Goal: Transaction & Acquisition: Purchase product/service

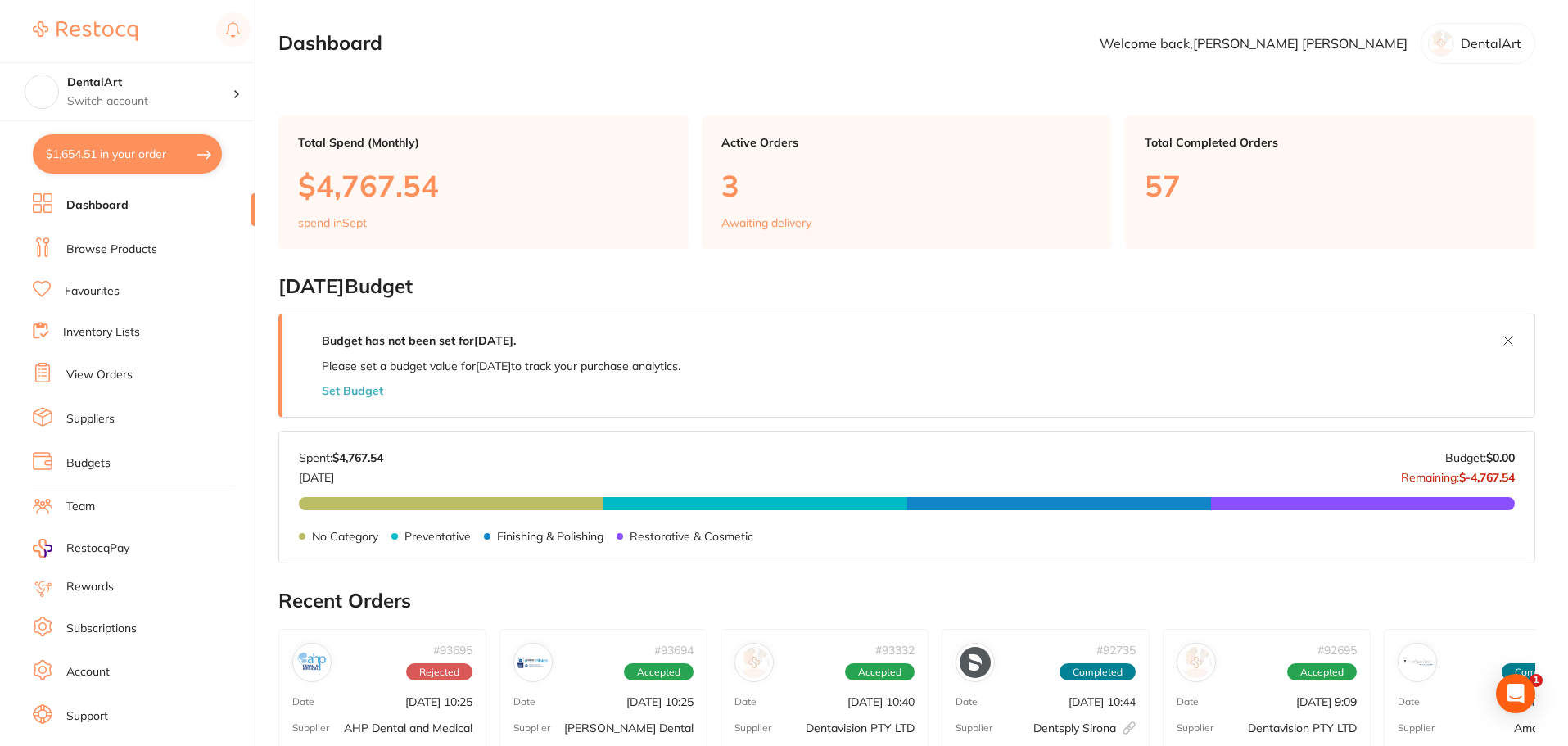
click at [157, 153] on button "$1,654.51 in your order" at bounding box center [127, 154] width 190 height 39
checkbox input "true"
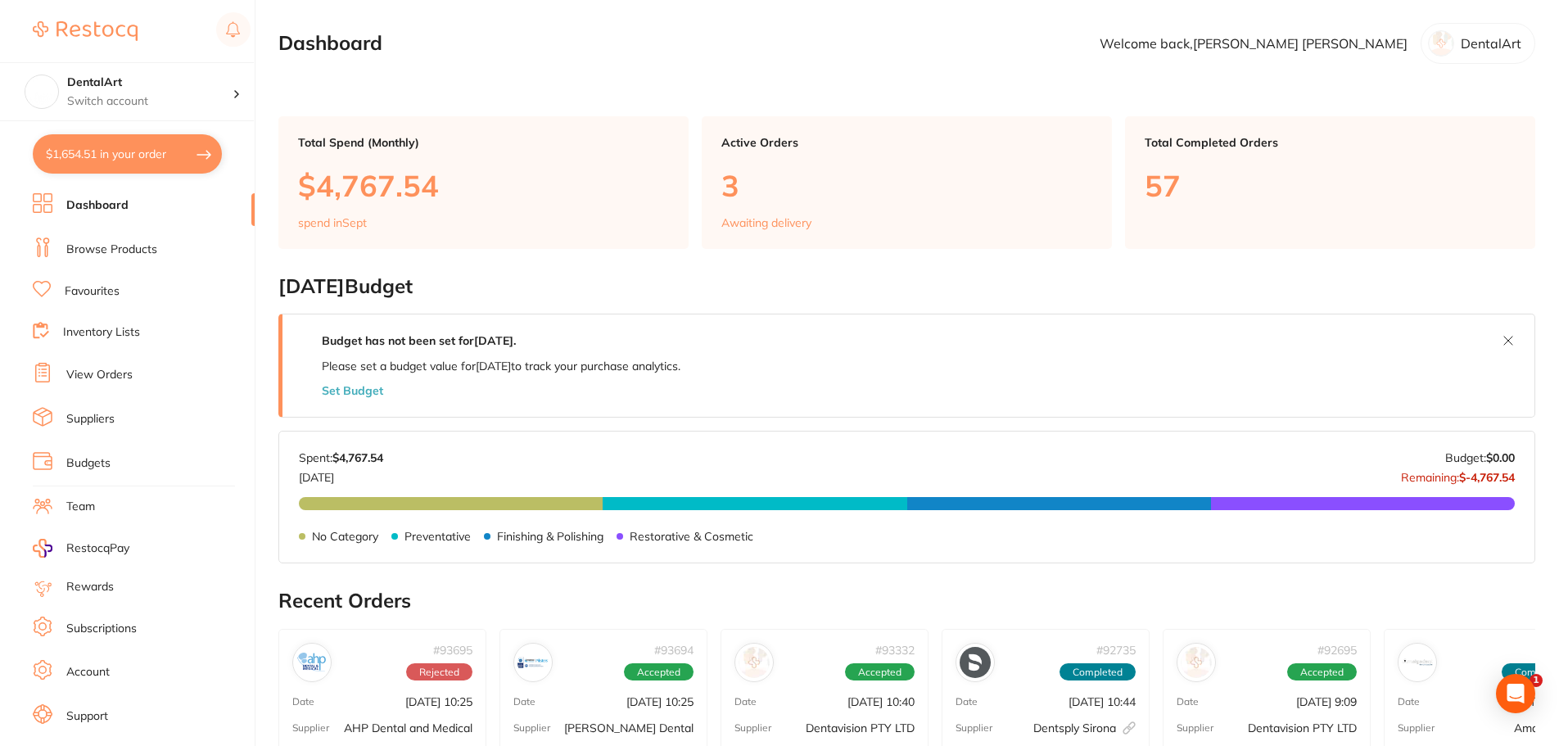
checkbox input "true"
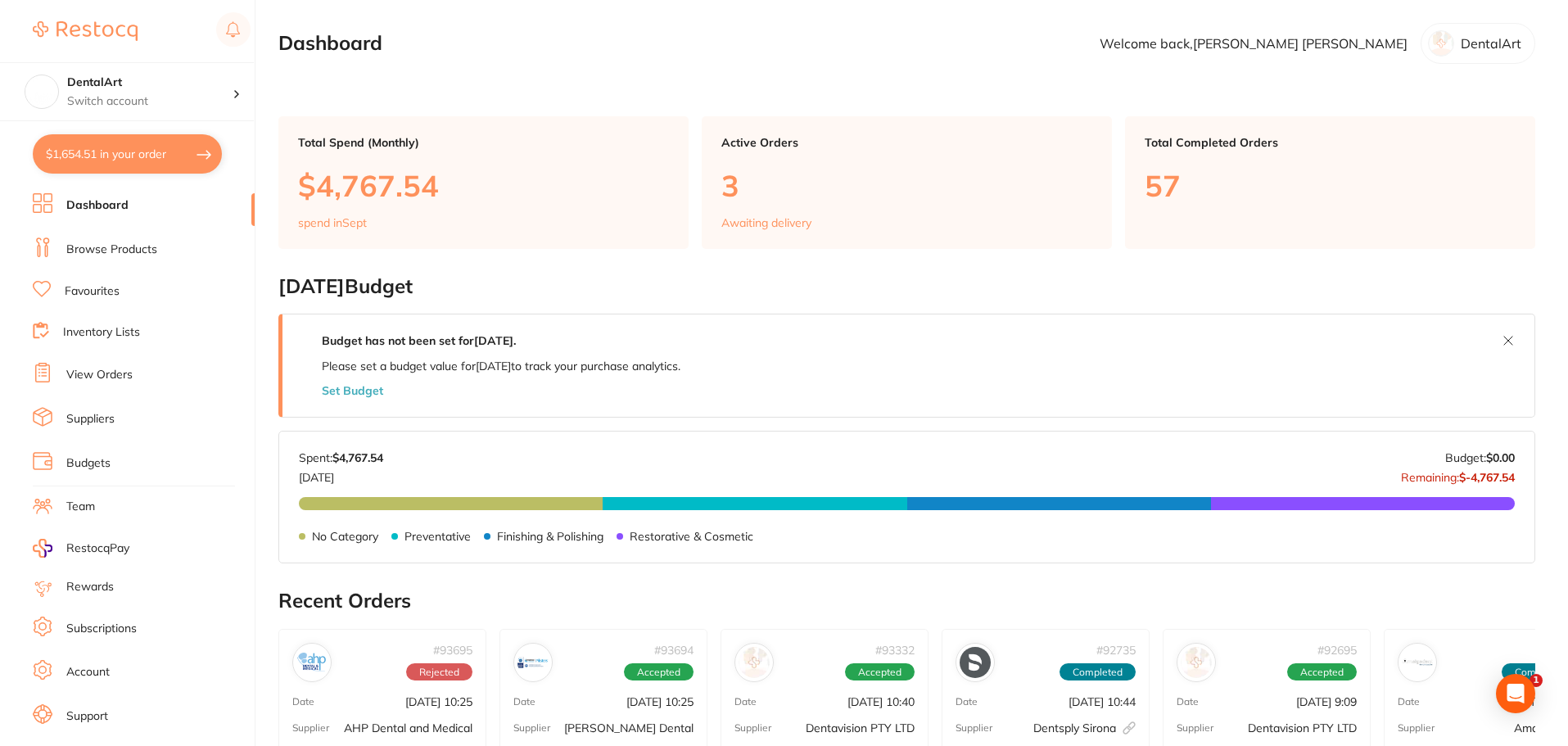
checkbox input "true"
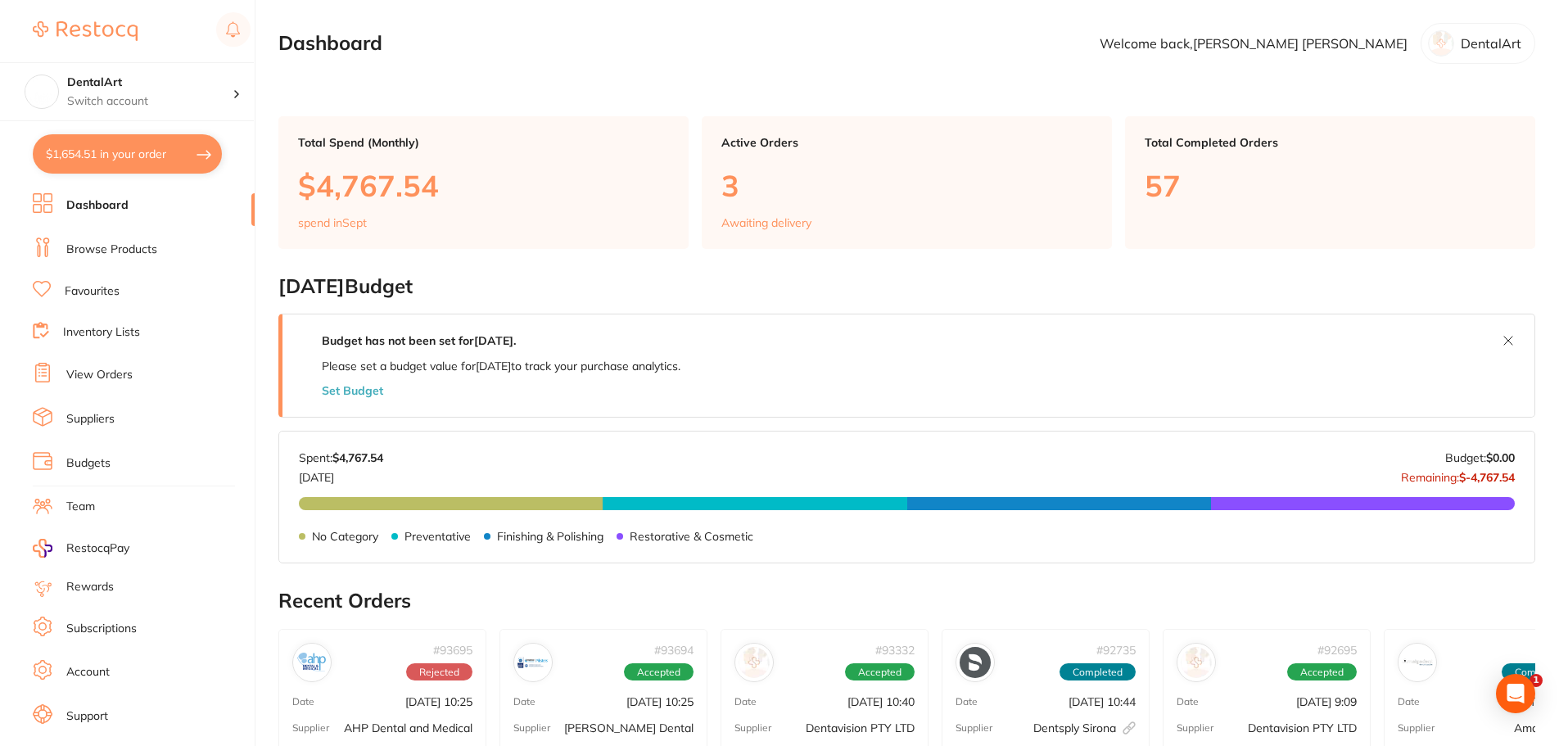
checkbox input "true"
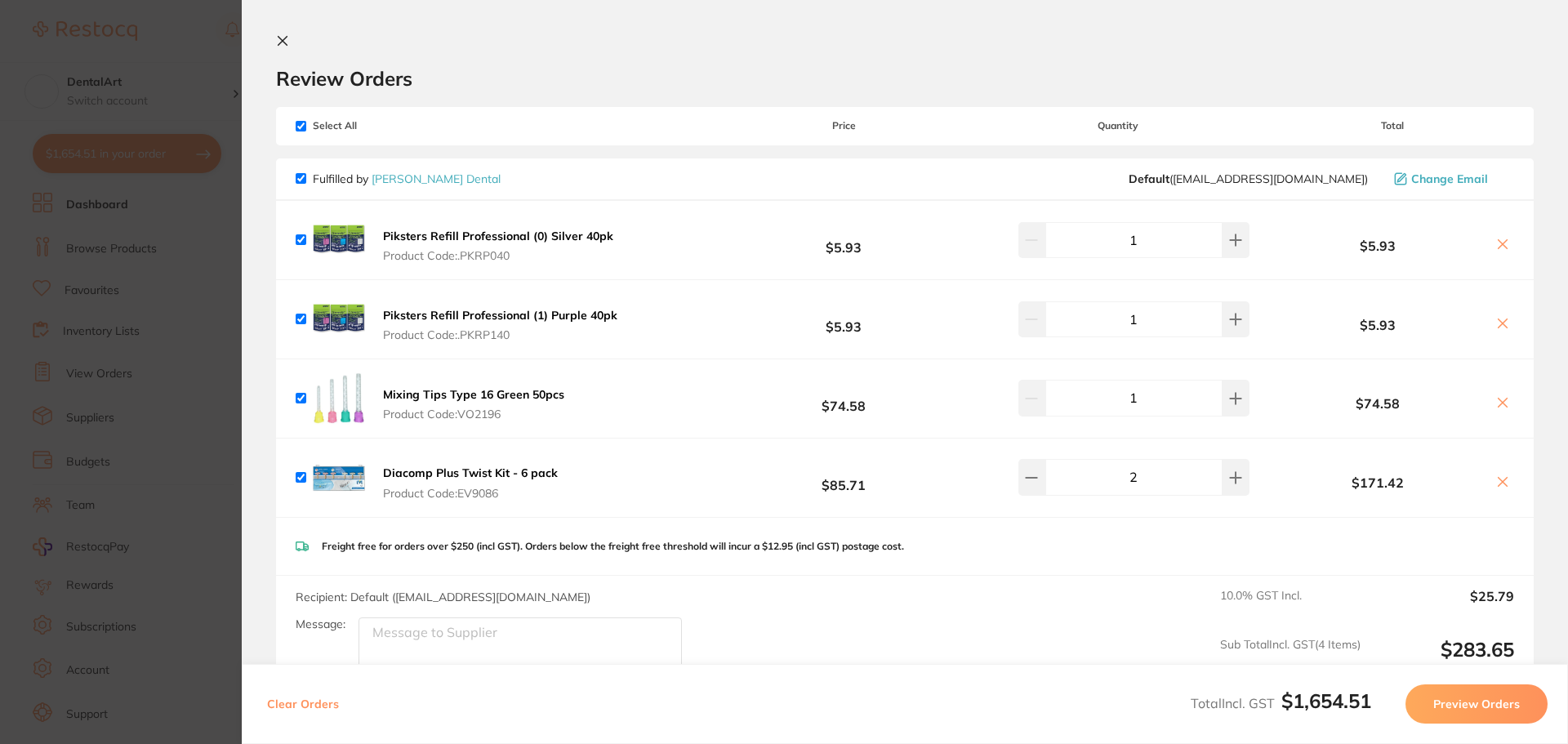
click at [299, 177] on input "checkbox" at bounding box center [300, 178] width 11 height 11
checkbox input "false"
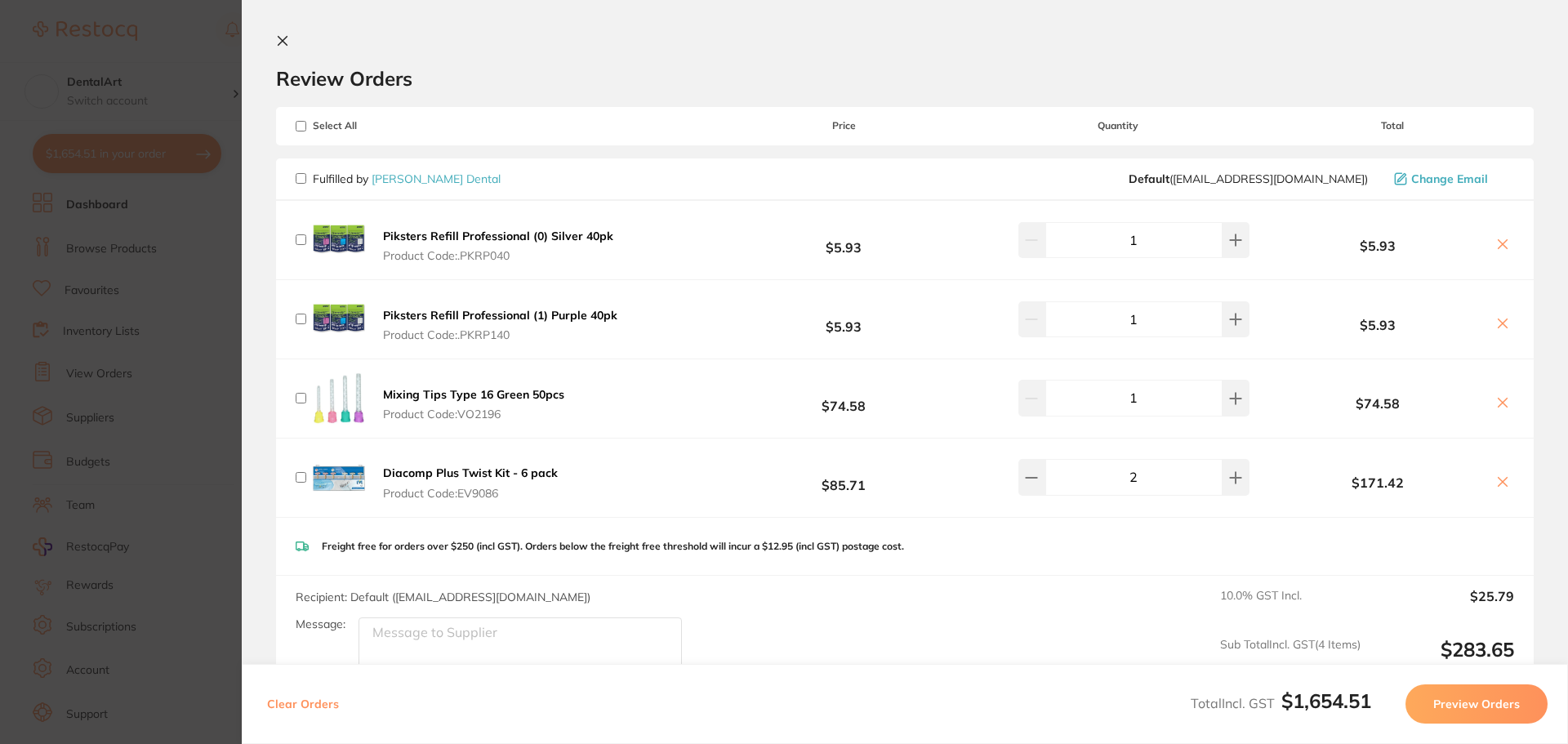
checkbox input "false"
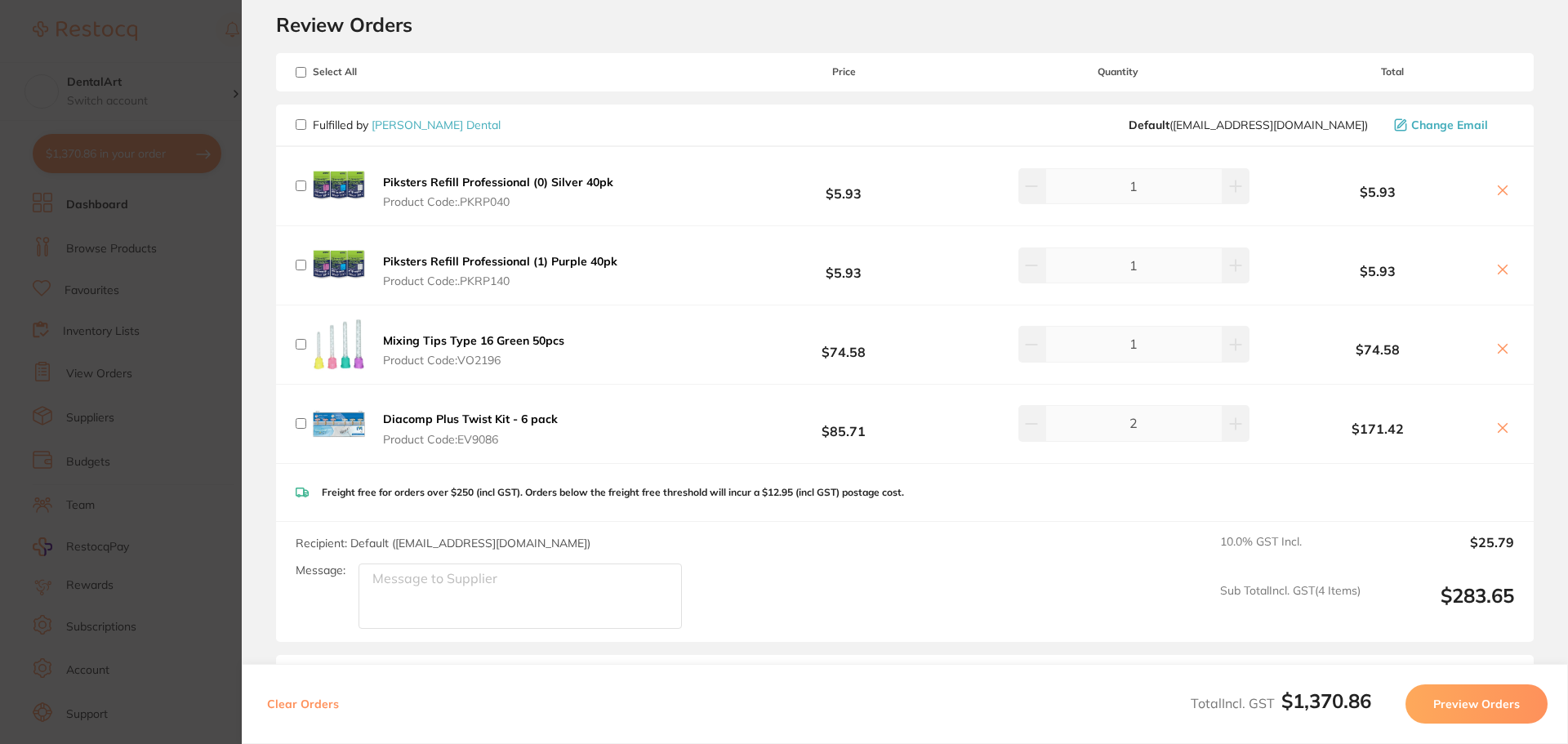
scroll to position [49, 0]
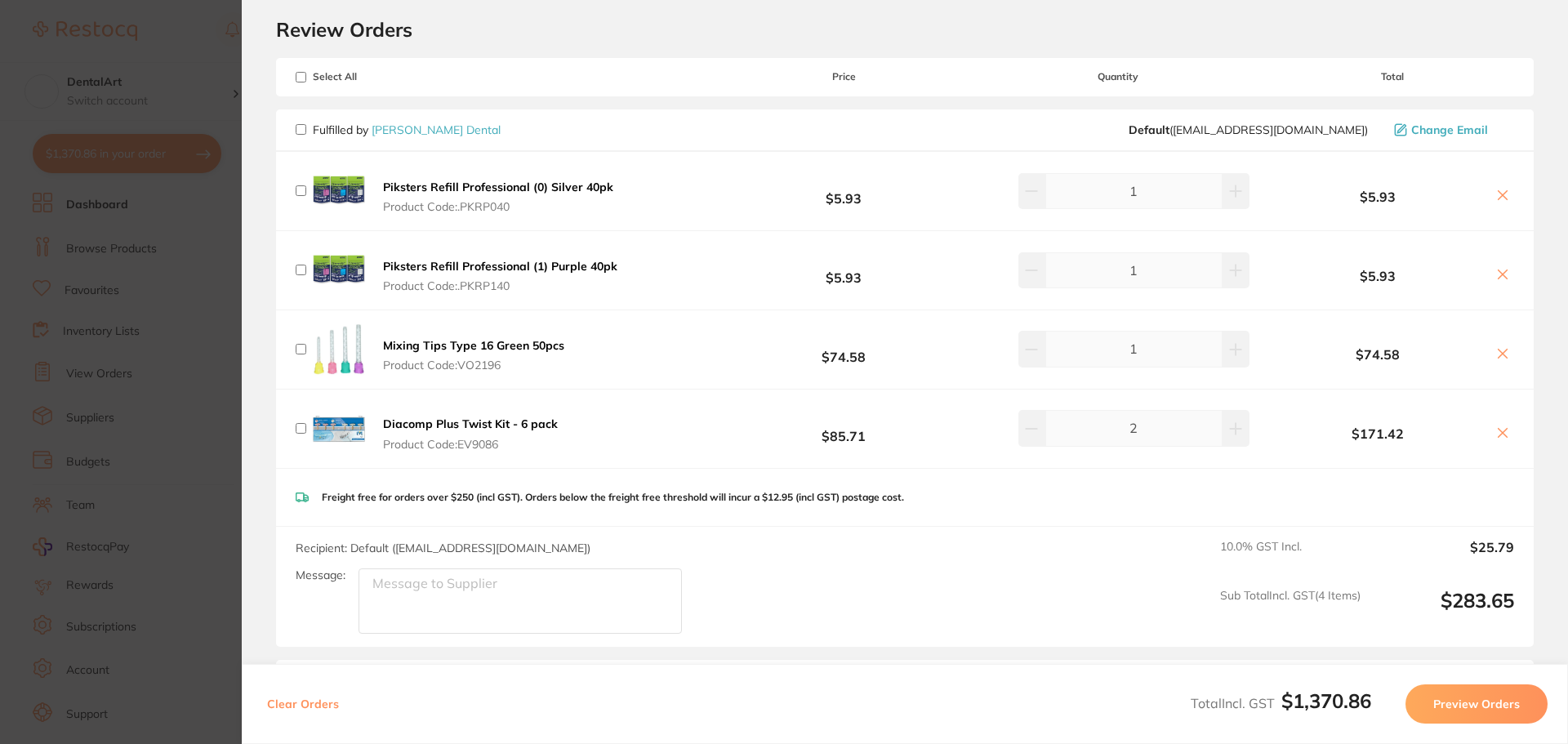
click at [300, 129] on input "checkbox" at bounding box center [300, 129] width 11 height 11
checkbox input "true"
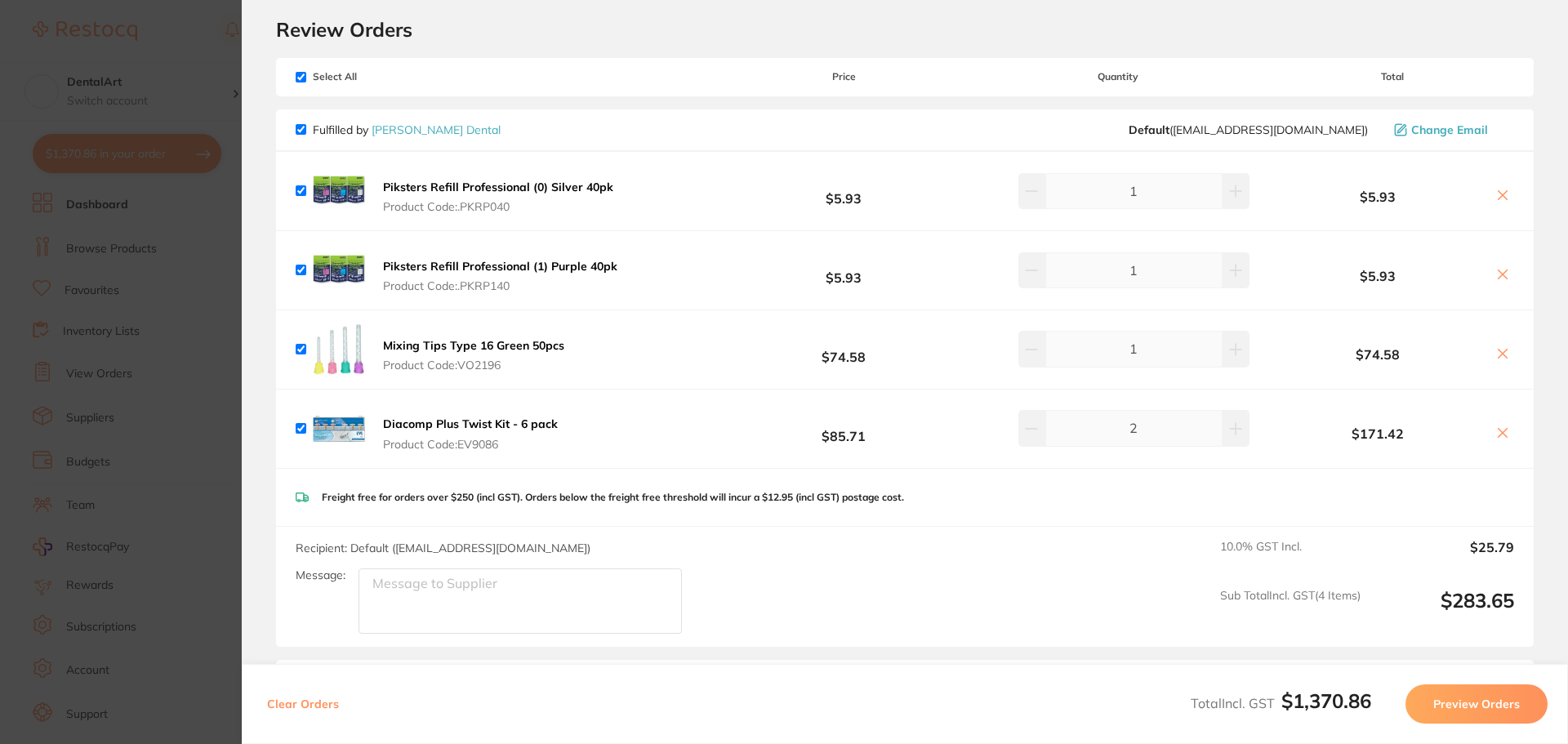
checkbox input "true"
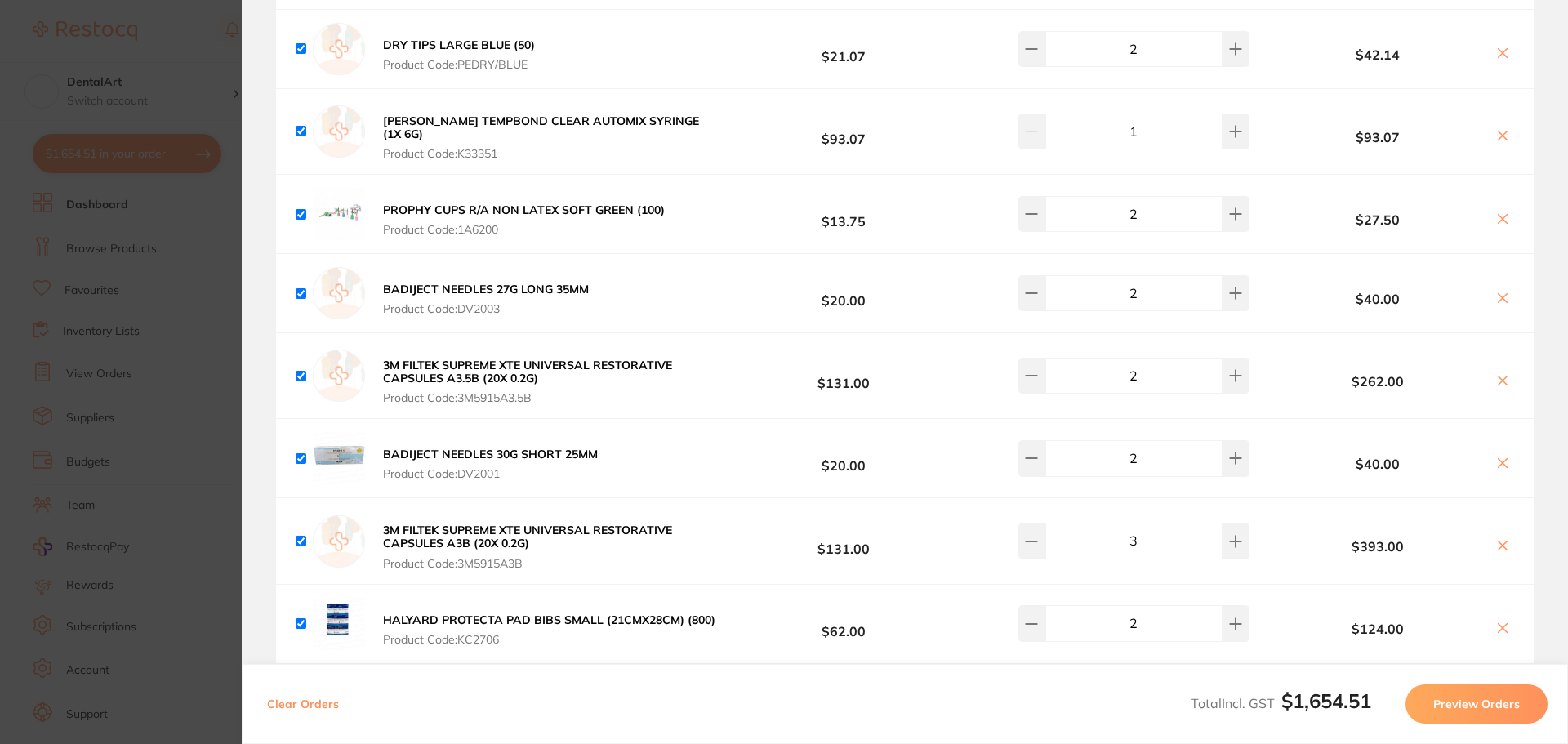
scroll to position [866, 0]
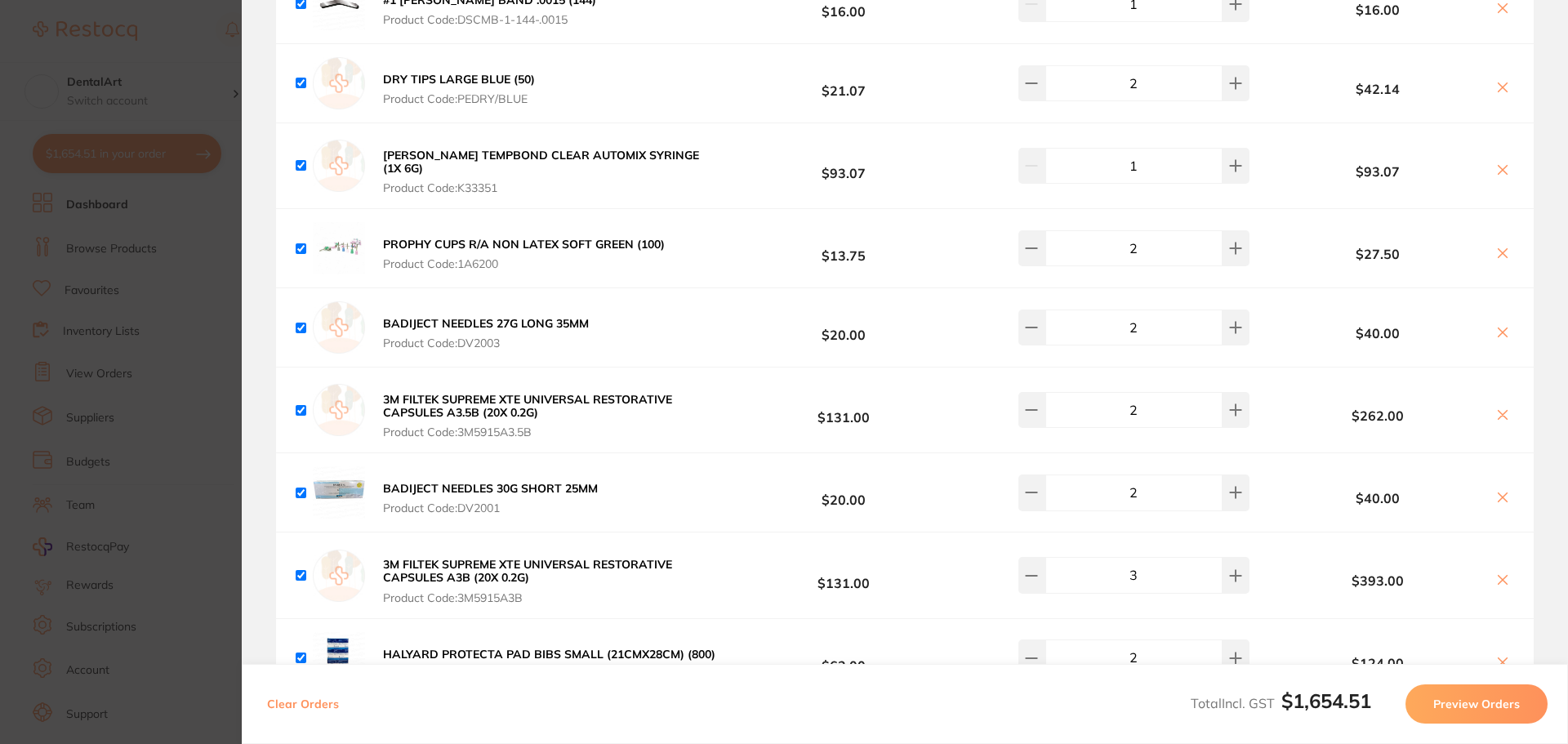
click at [103, 379] on section "Update RRP Set your pre negotiated price for this item. Item Agreed RRP (excl. …" at bounding box center [784, 372] width 1568 height 744
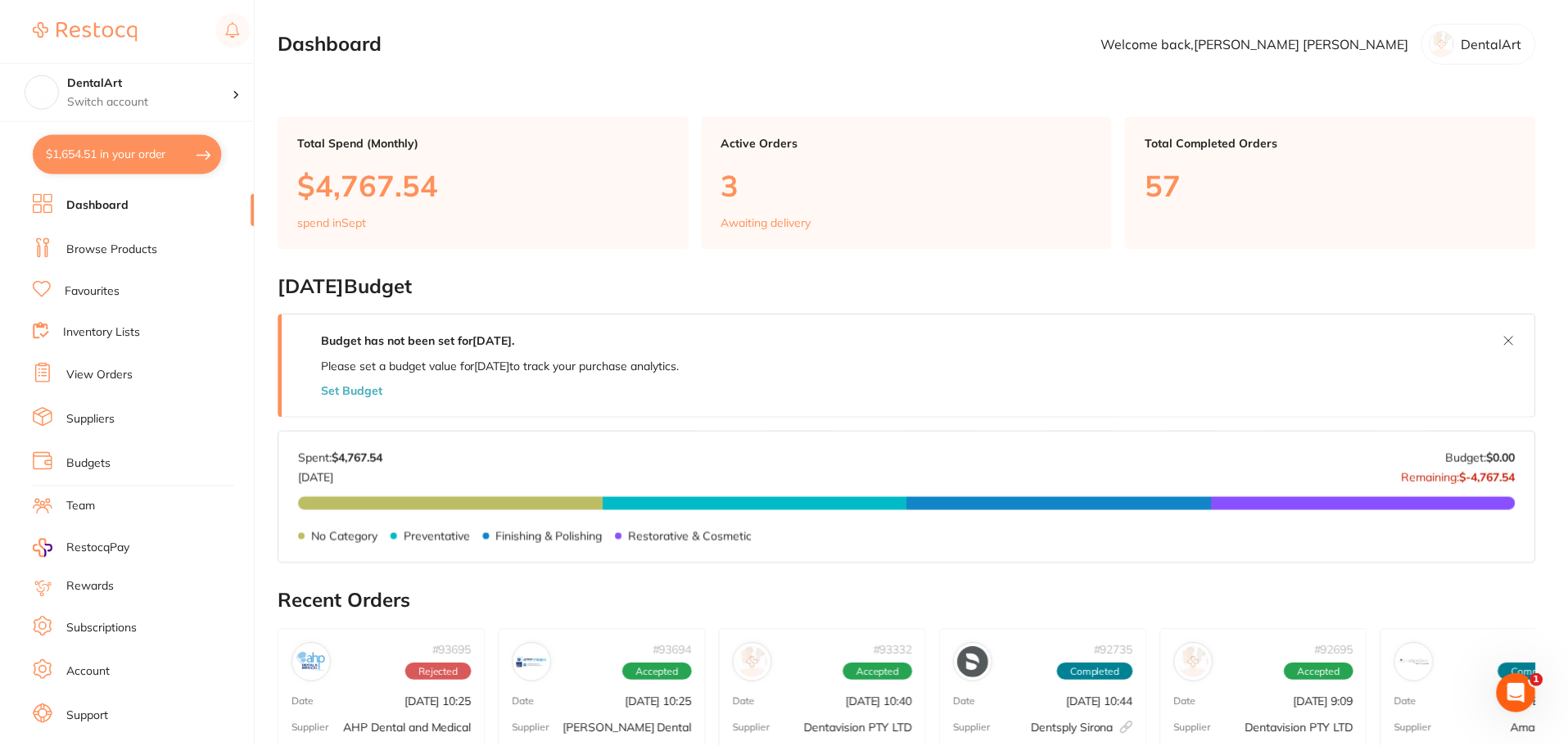
scroll to position [1, 0]
click at [108, 249] on link "Browse Products" at bounding box center [112, 249] width 91 height 16
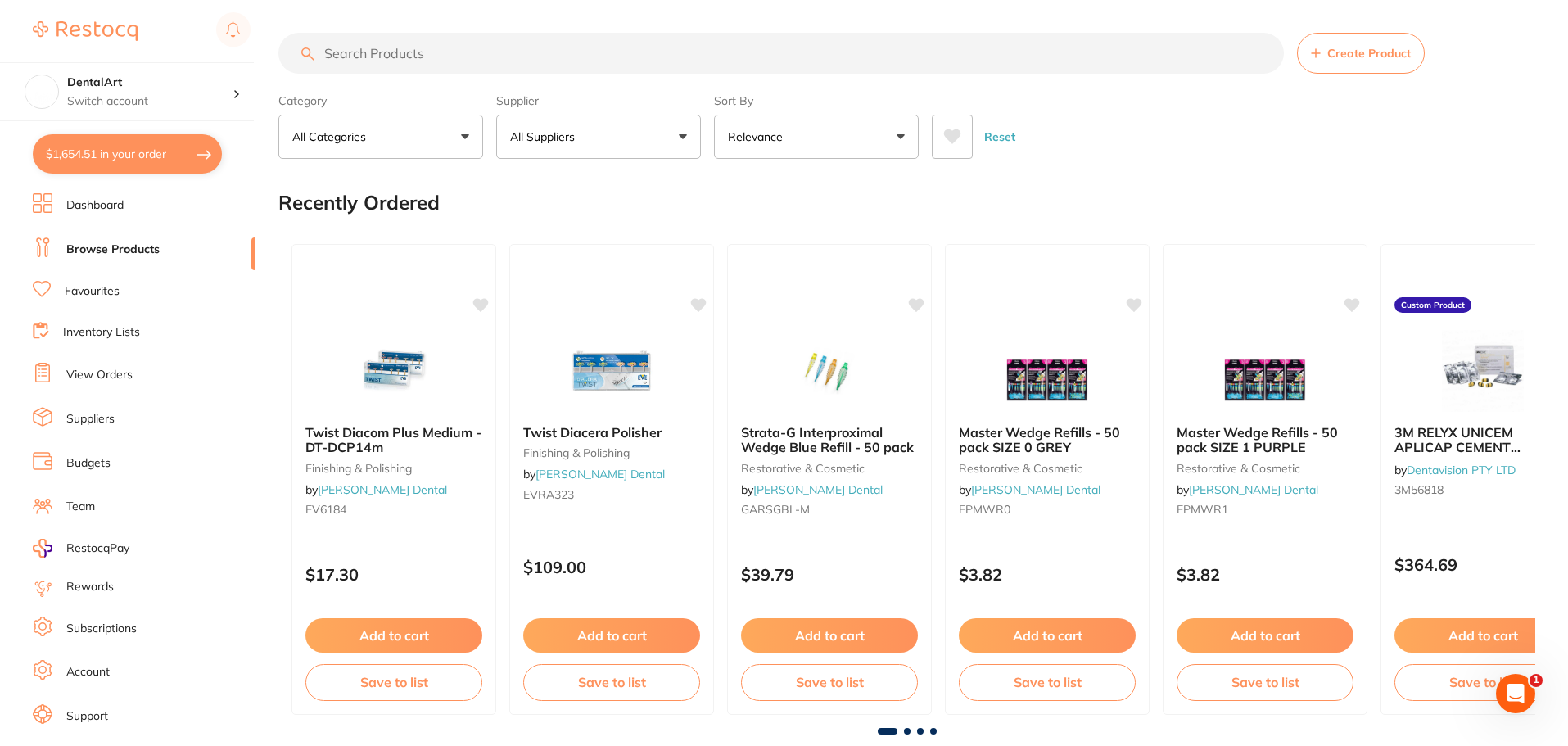
click at [500, 67] on input "search" at bounding box center [781, 53] width 1006 height 41
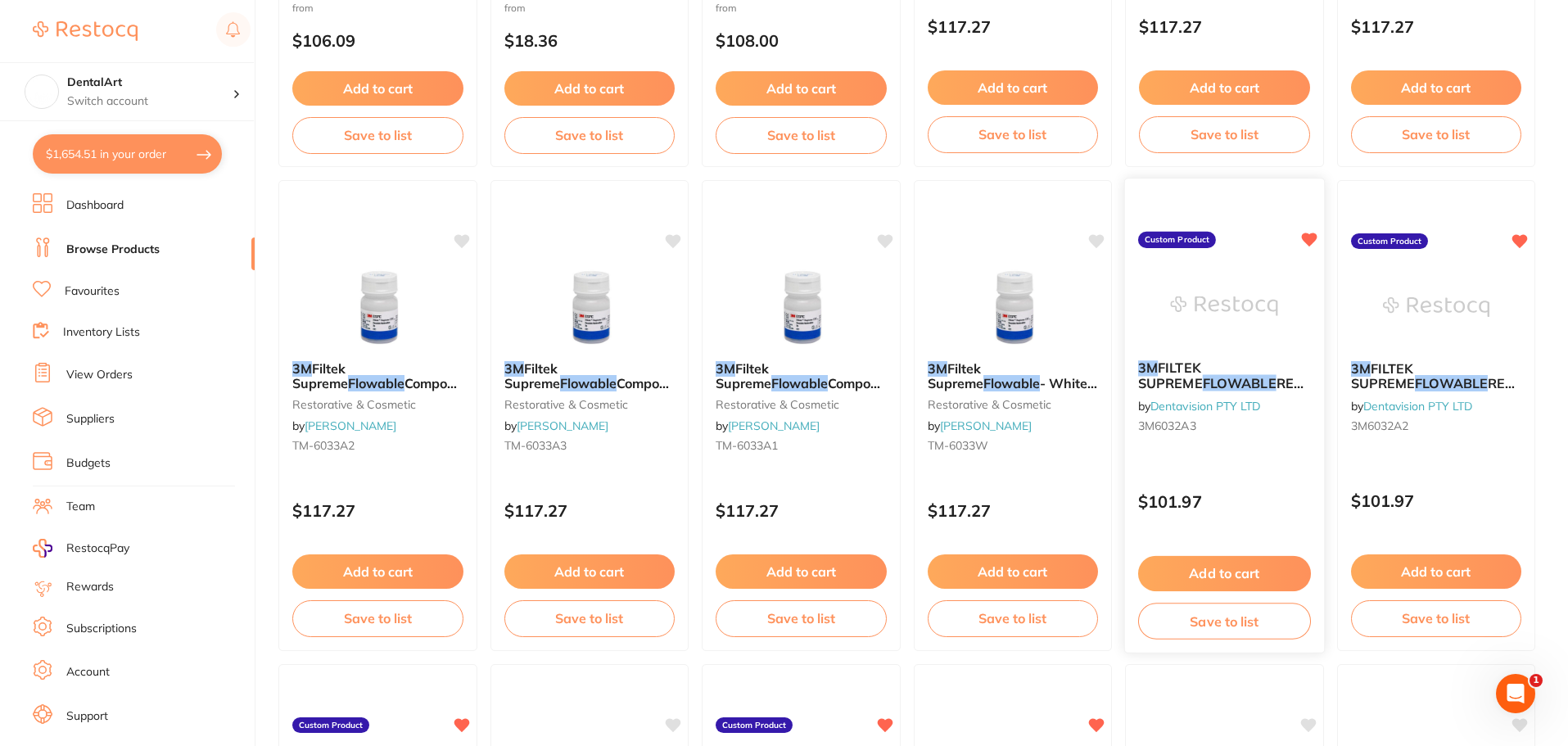
scroll to position [492, 0]
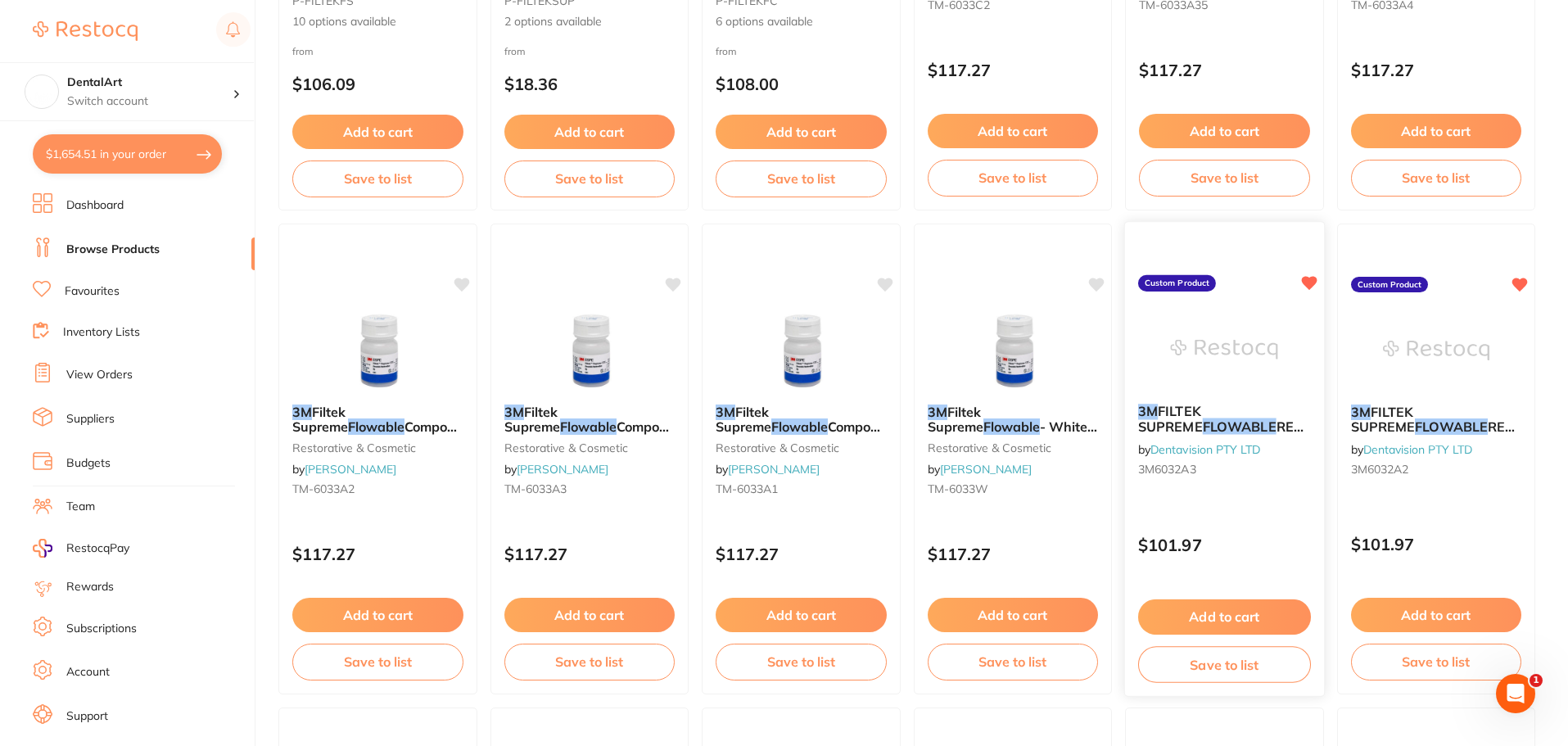
type input "3m flowable"
click at [1264, 342] on img at bounding box center [1224, 349] width 107 height 83
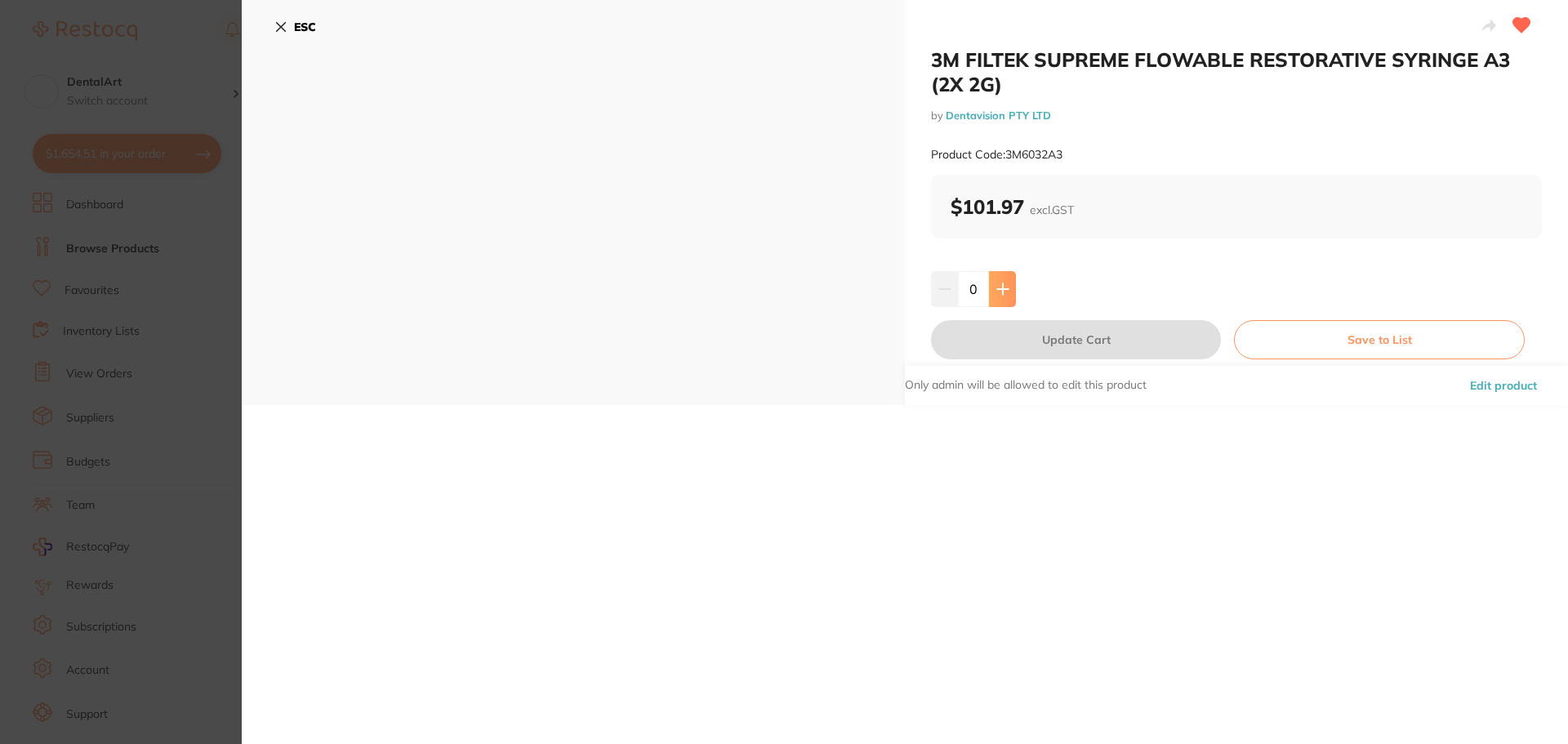
click at [997, 291] on icon at bounding box center [1003, 289] width 13 height 13
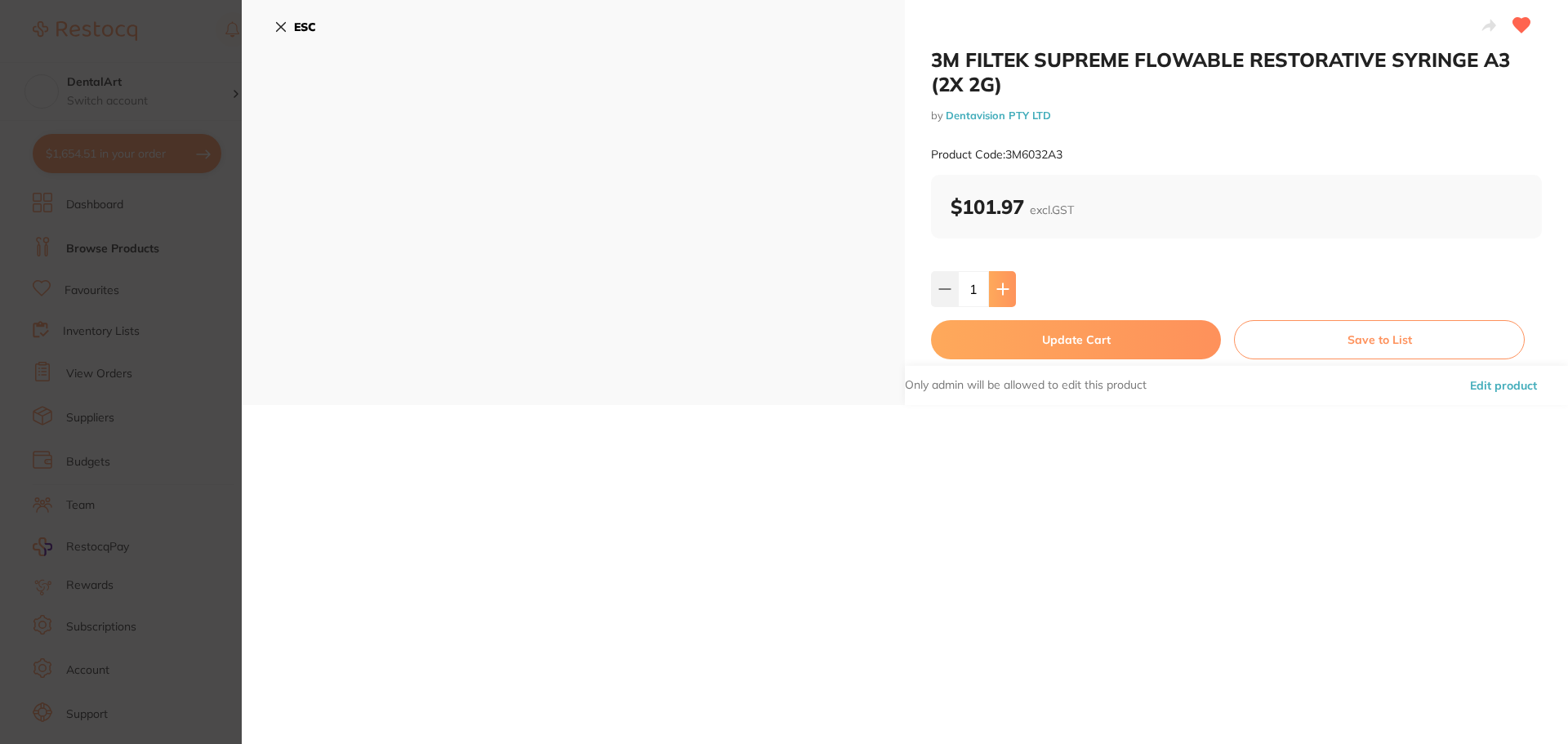
click at [997, 291] on icon at bounding box center [1003, 289] width 13 height 13
type input "2"
click at [1048, 349] on button "Update Cart" at bounding box center [1076, 340] width 290 height 39
checkbox input "false"
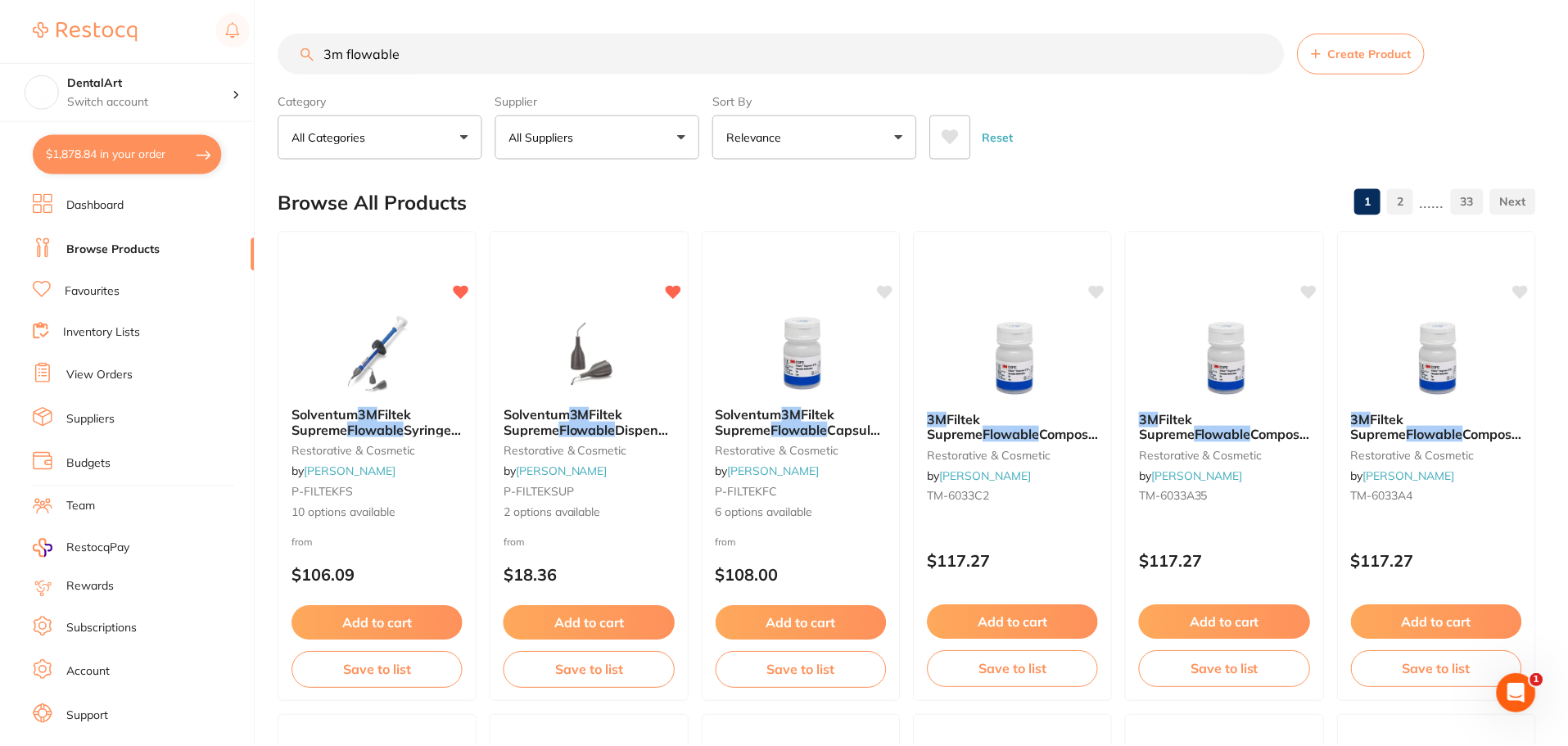
scroll to position [492, 0]
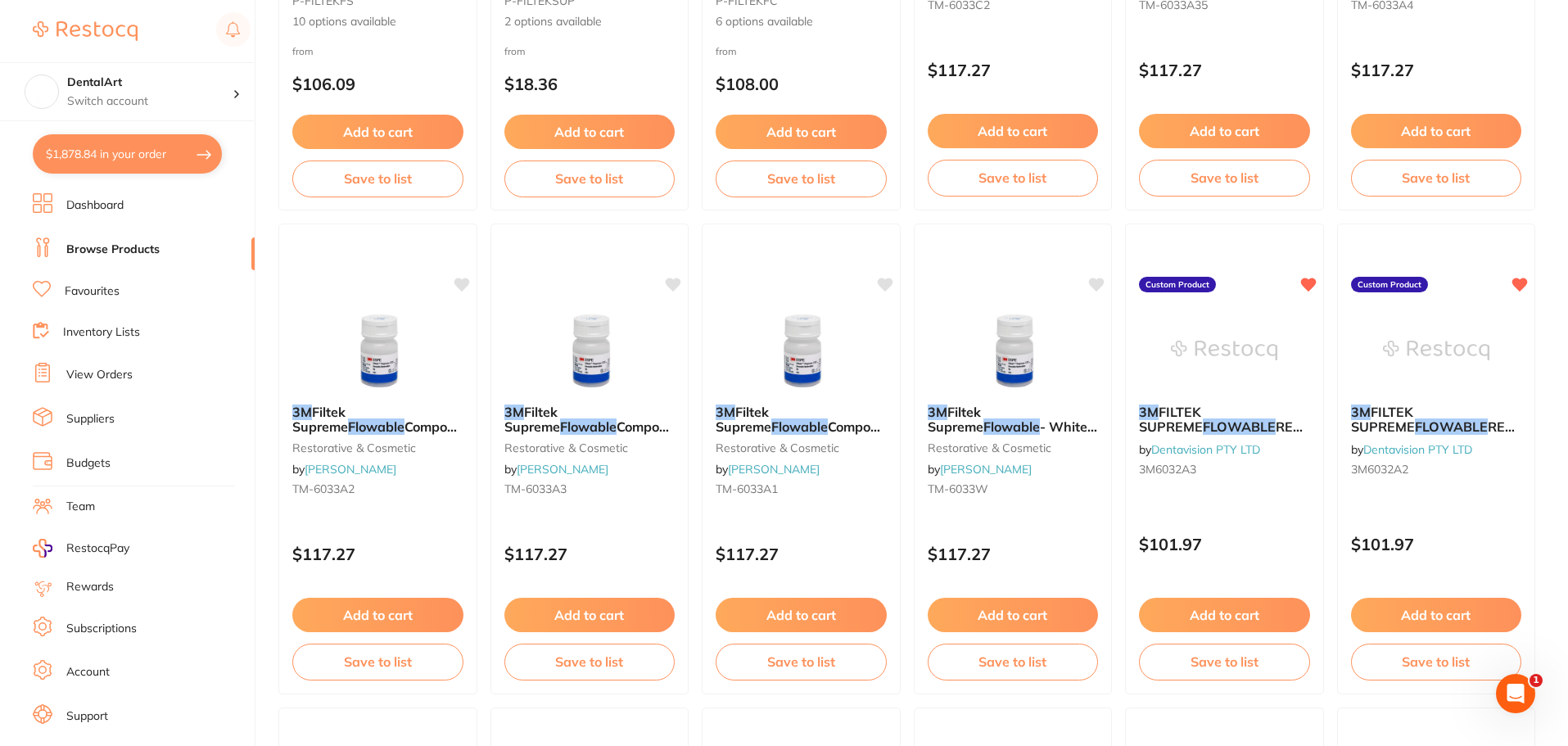
click at [199, 151] on button "$1,878.84 in your order" at bounding box center [127, 154] width 190 height 39
checkbox input "true"
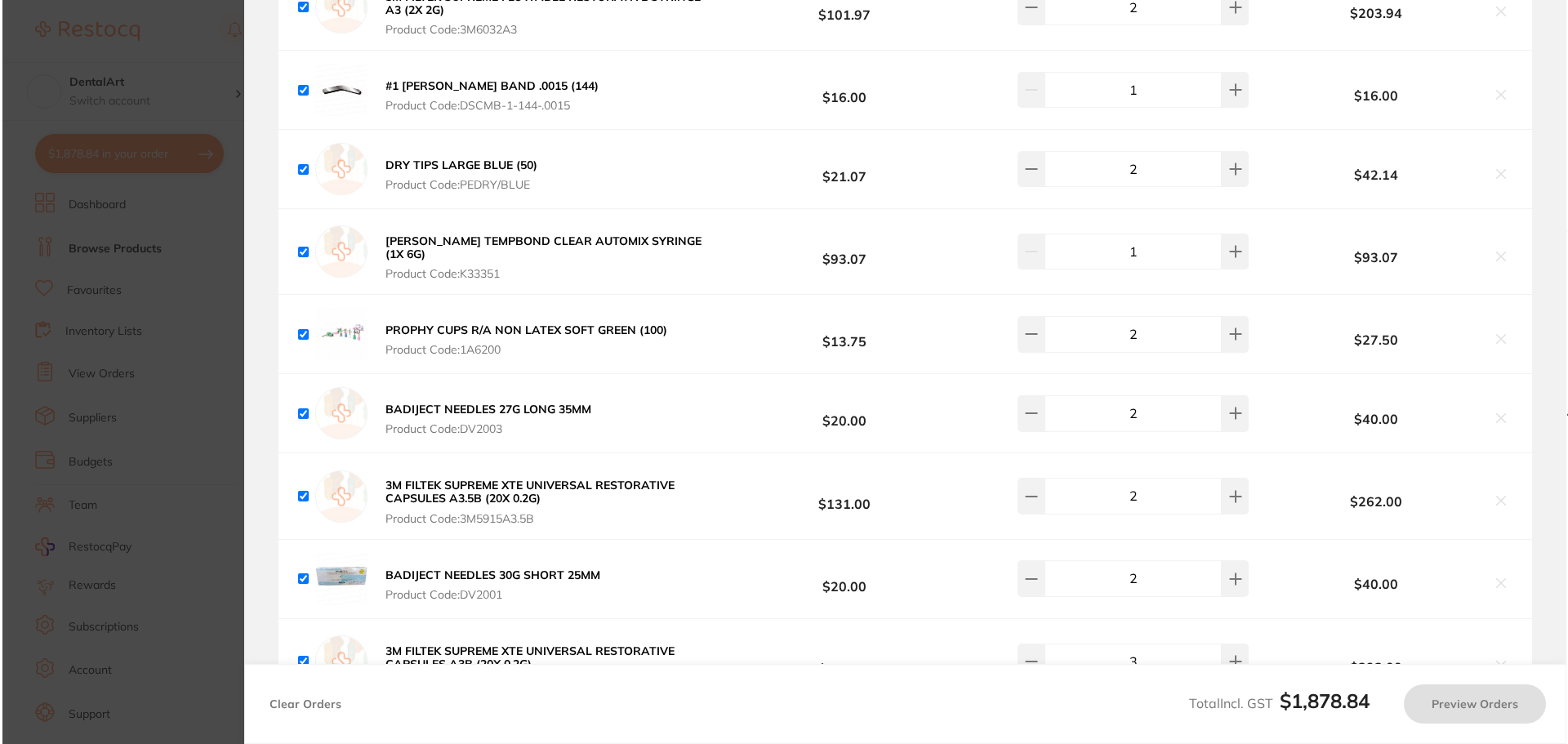
scroll to position [0, 0]
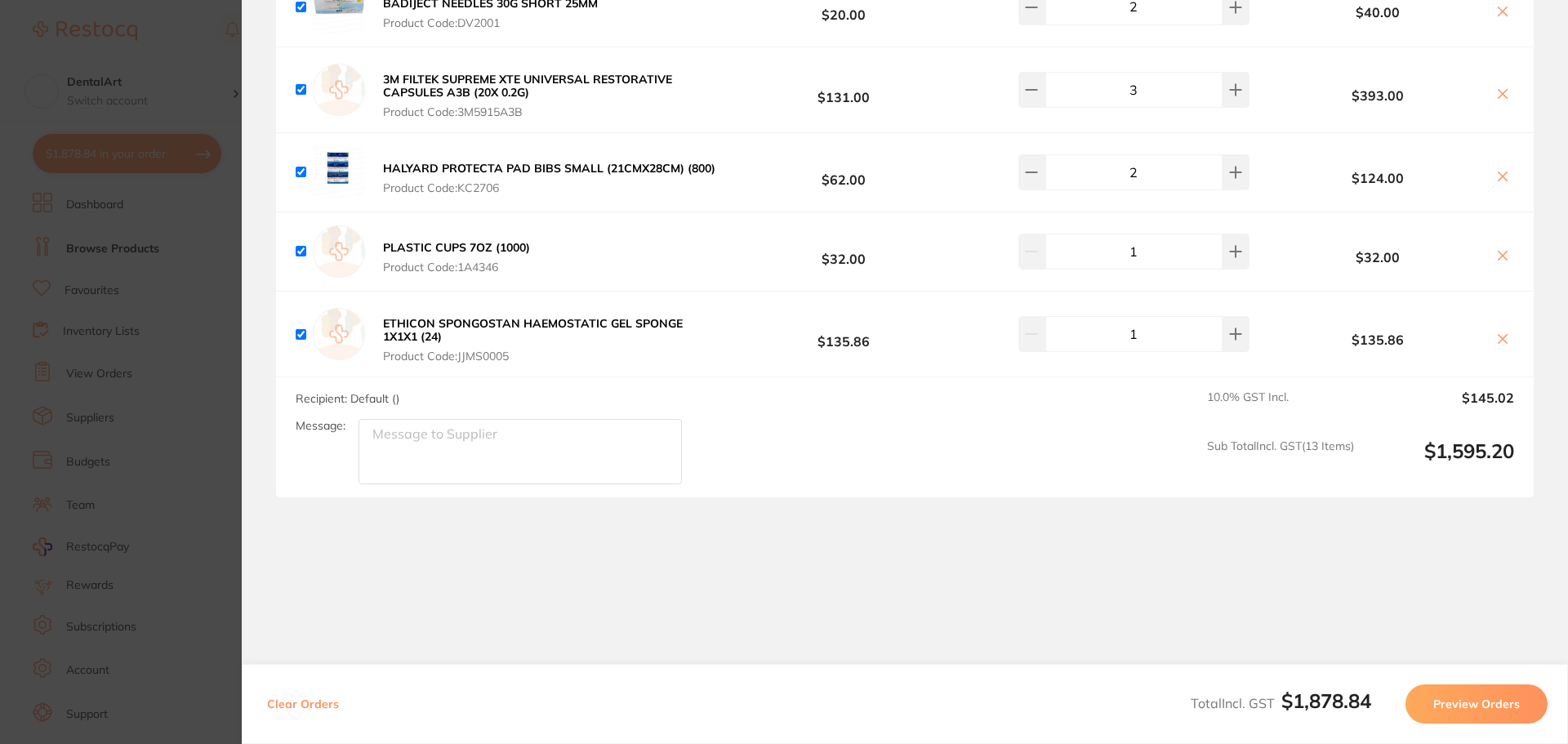
click at [1507, 710] on button "Preview Orders" at bounding box center [1477, 704] width 142 height 39
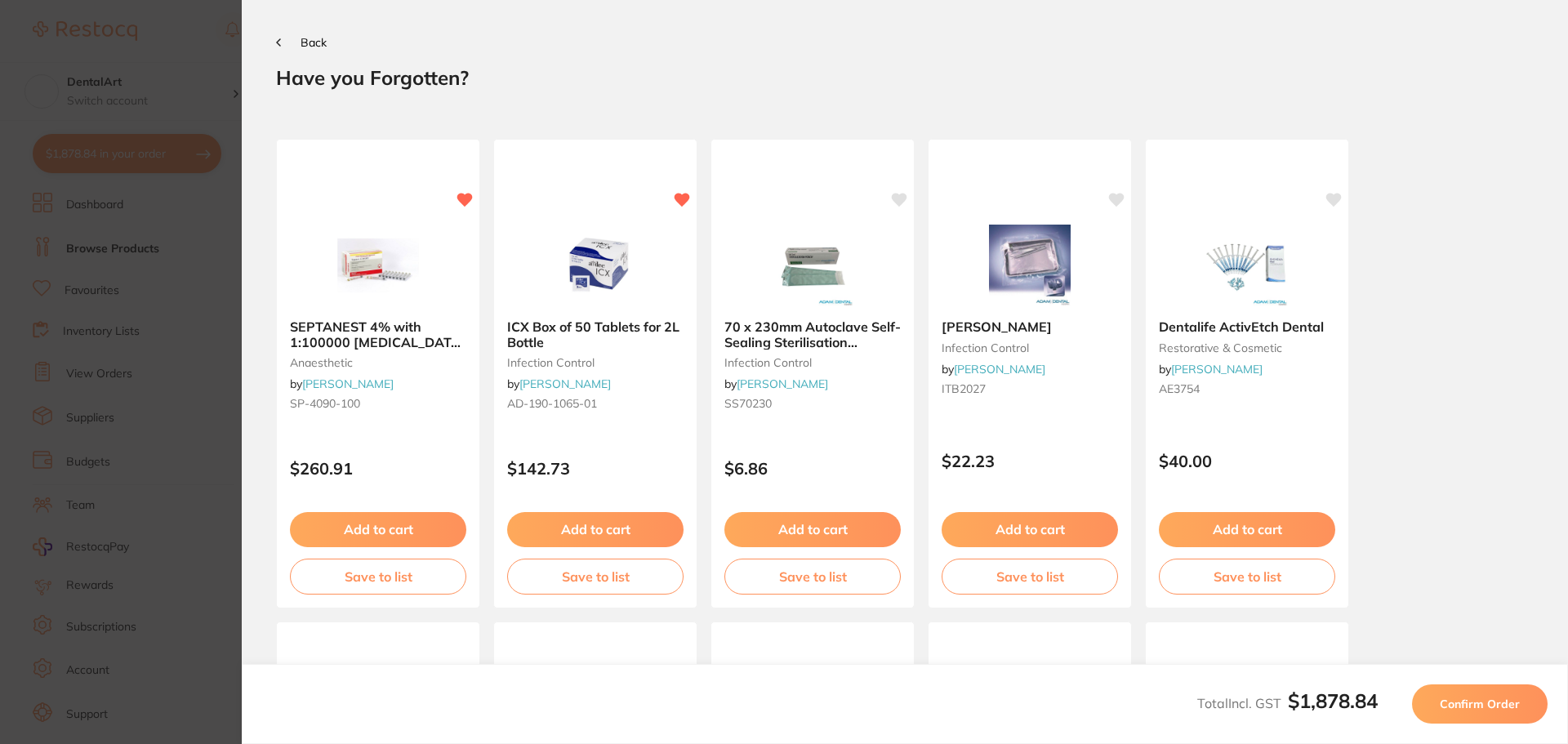
click at [1507, 710] on span "Confirm Order" at bounding box center [1480, 704] width 80 height 15
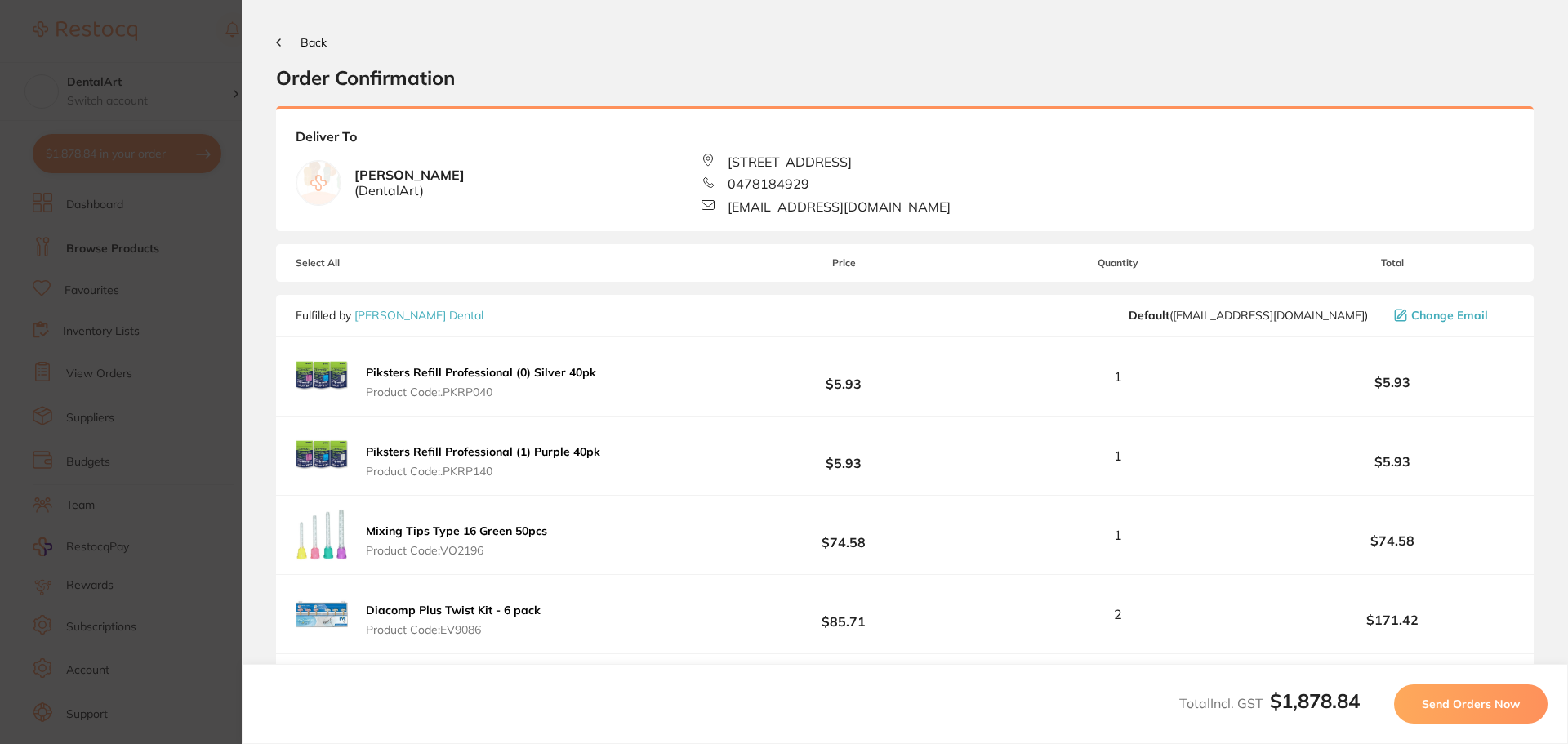
click at [1467, 706] on span "Send Orders Now" at bounding box center [1471, 704] width 98 height 15
